Goal: Find specific page/section: Find specific page/section

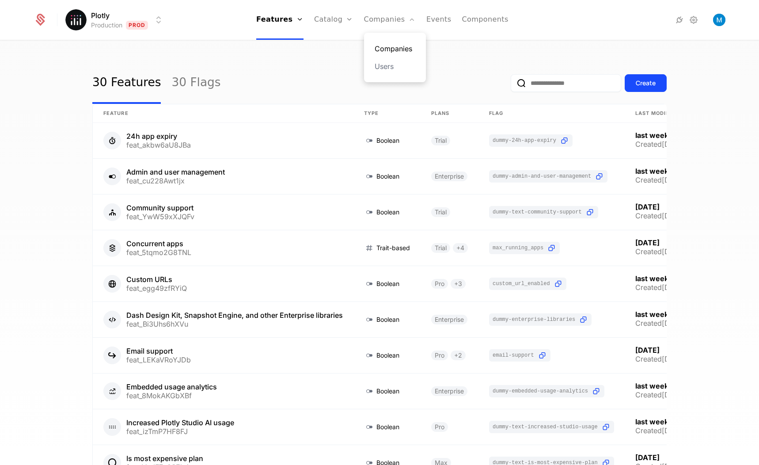
click at [387, 46] on link "Companies" at bounding box center [395, 48] width 41 height 11
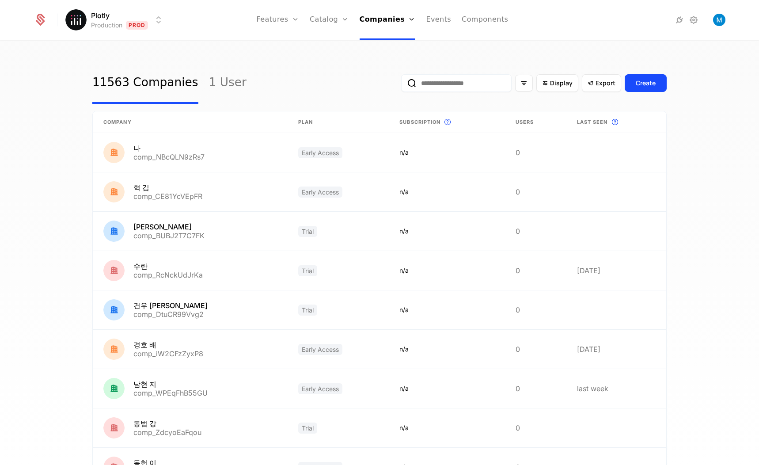
click at [444, 83] on input "email" at bounding box center [456, 83] width 110 height 18
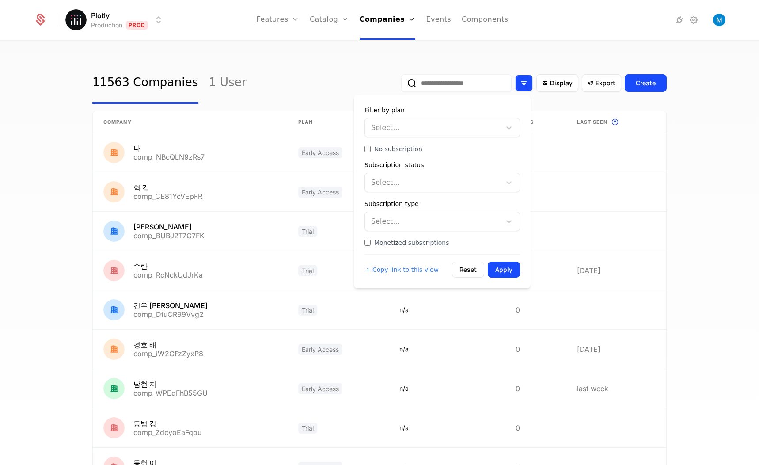
click at [520, 84] on icon "Filter options" at bounding box center [524, 83] width 8 height 8
click at [425, 132] on div at bounding box center [434, 128] width 124 height 12
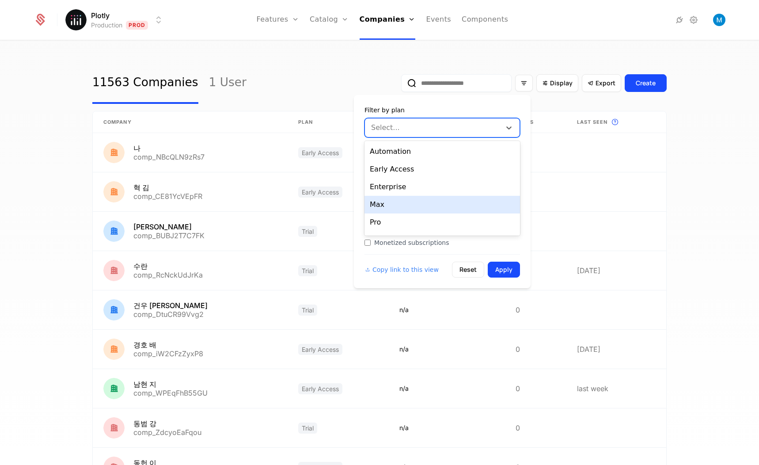
click at [409, 205] on div "Max" at bounding box center [443, 205] width 156 height 18
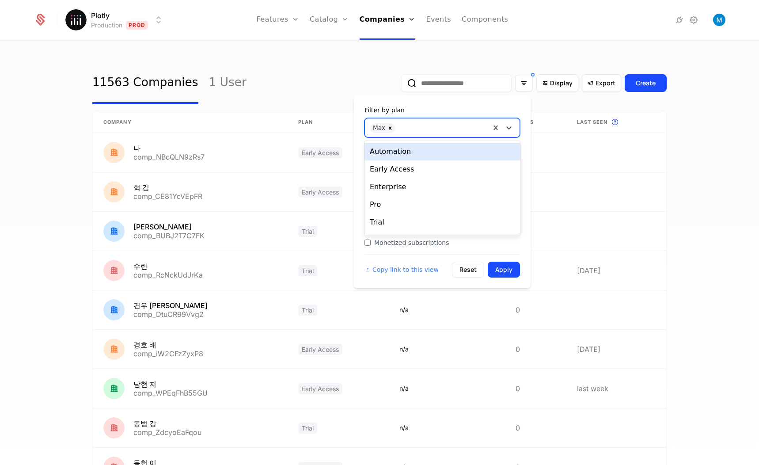
click at [438, 129] on div at bounding box center [443, 127] width 86 height 12
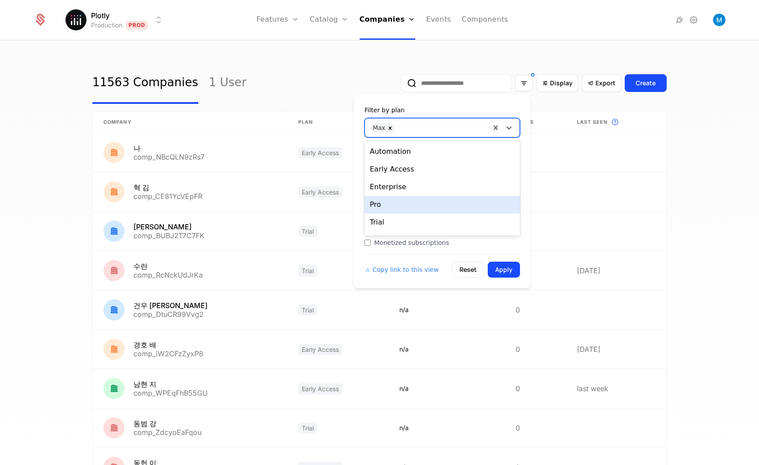
click at [396, 206] on div "Pro" at bounding box center [443, 205] width 156 height 18
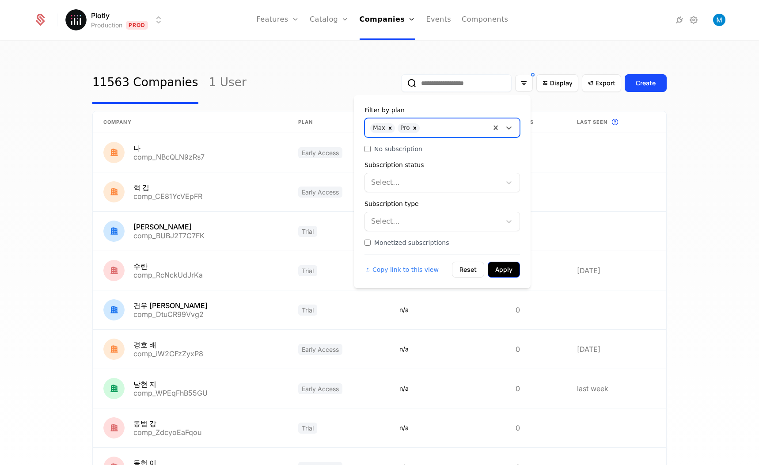
click at [512, 271] on button "Apply" at bounding box center [504, 270] width 32 height 16
